Goal: Task Accomplishment & Management: Use online tool/utility

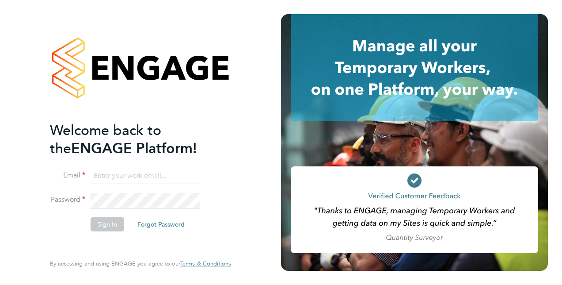
type input "[PERSON_NAME][EMAIL_ADDRESS][PERSON_NAME][DOMAIN_NAME]"
click at [112, 222] on button "Sign In" at bounding box center [108, 224] width 34 height 14
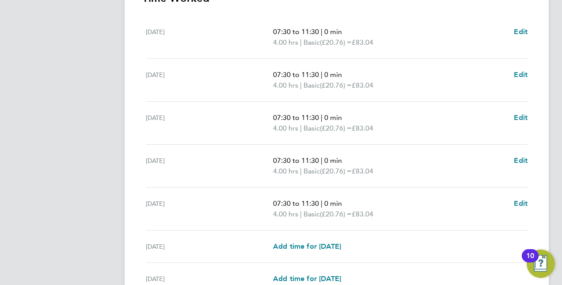
scroll to position [359, 0]
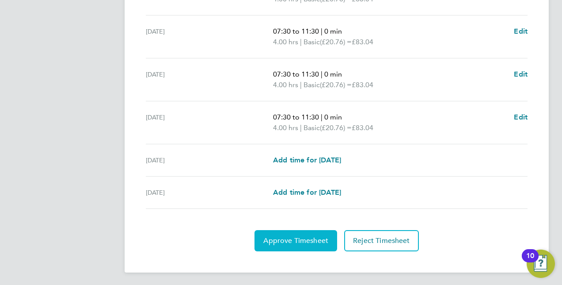
click at [304, 239] on span "Approve Timesheet" at bounding box center [295, 240] width 65 height 9
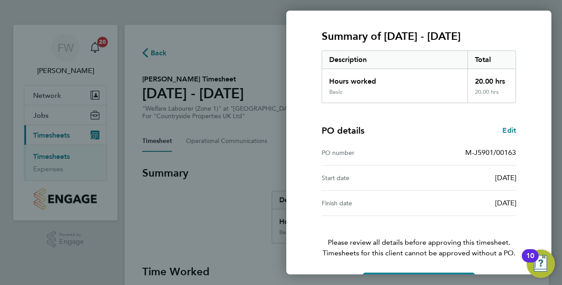
scroll to position [138, 0]
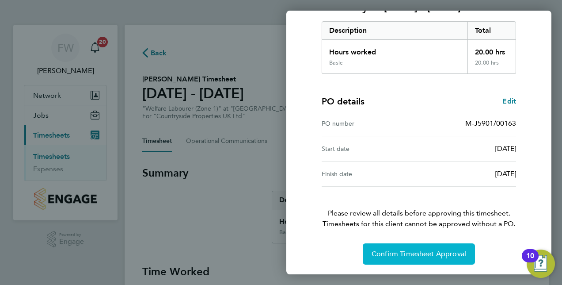
drag, startPoint x: 426, startPoint y: 251, endPoint x: 447, endPoint y: 257, distance: 21.8
click at [437, 254] on span "Confirm Timesheet Approval" at bounding box center [419, 253] width 95 height 9
